Goal: Task Accomplishment & Management: Manage account settings

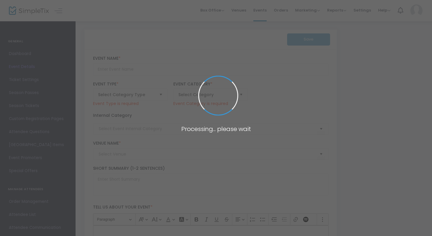
click at [113, 55] on span at bounding box center [216, 118] width 432 height 236
type input "PASS THE OKRA - The SheATL Summer Theater Festival 2025"
type textarea "PASS THE OKRA By [PERSON_NAME] A messy, post-[PERSON_NAME] coming-of-age play."
type input "Buy Tickets"
type input "SheATL In-Person"
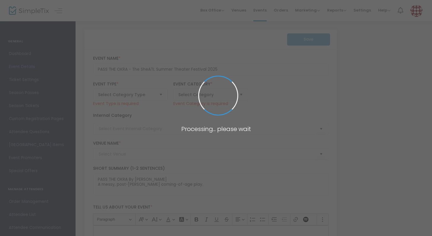
type input "7 [GEOGRAPHIC_DATA] (7 Stages)"
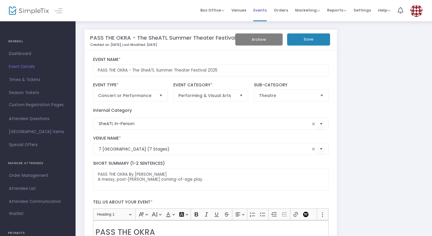
click at [264, 8] on span "Events" at bounding box center [259, 10] width 13 height 15
